Goal: Transaction & Acquisition: Purchase product/service

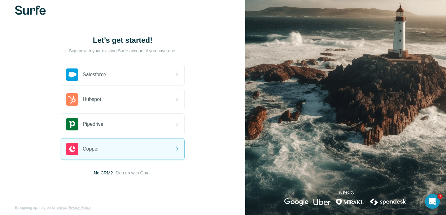
scroll to position [15, 0]
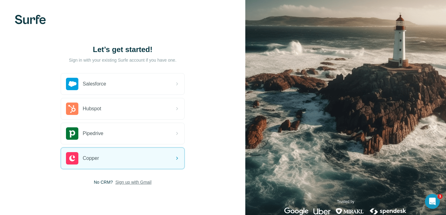
click at [137, 185] on span "Sign up with Gmail" at bounding box center [133, 182] width 36 height 6
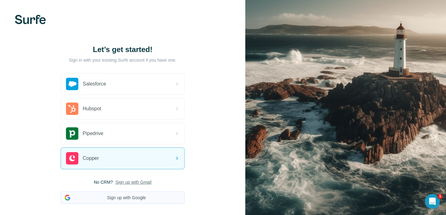
click at [137, 199] on button "Sign up with Google" at bounding box center [123, 198] width 124 height 12
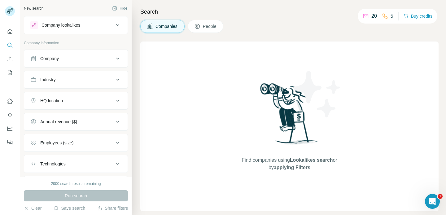
click at [214, 27] on span "People" at bounding box center [210, 26] width 14 height 6
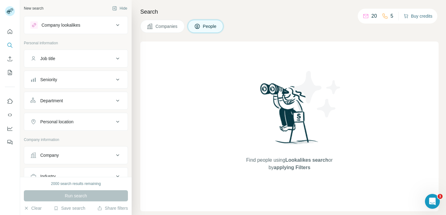
click at [410, 17] on button "Buy credits" at bounding box center [418, 16] width 29 height 9
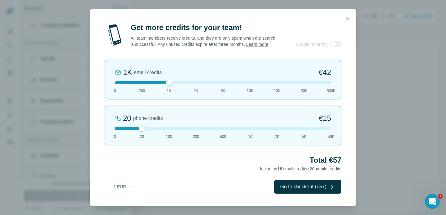
drag, startPoint x: 144, startPoint y: 85, endPoint x: 174, endPoint y: 102, distance: 34.3
click at [174, 100] on div "1K email credits €42 0 200 1K 2K 5K 10K 20K 50K 500K" at bounding box center [223, 80] width 237 height 40
click at [347, 17] on icon "button" at bounding box center [347, 18] width 3 height 3
